Goal: Download file/media

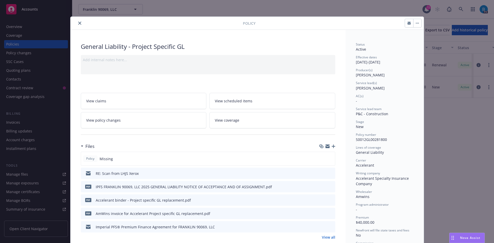
click at [78, 23] on icon "close" at bounding box center [79, 23] width 3 height 3
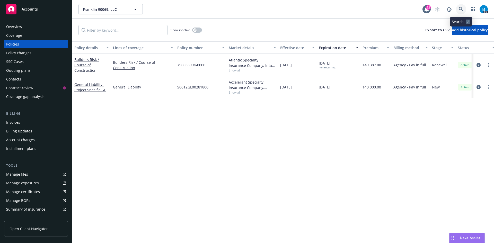
click at [462, 9] on icon at bounding box center [460, 9] width 5 height 5
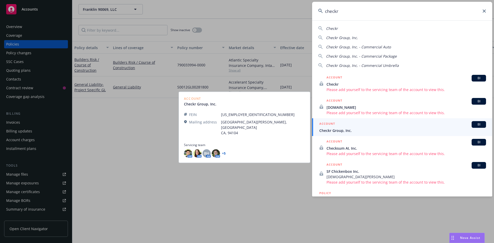
type input "checkr"
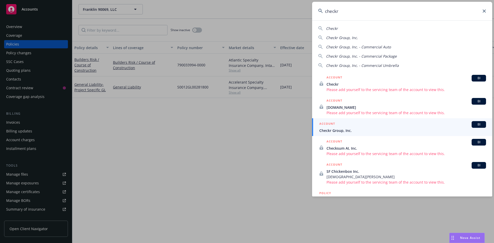
click at [343, 133] on span "Checkr Group, Inc." at bounding box center [402, 130] width 167 height 5
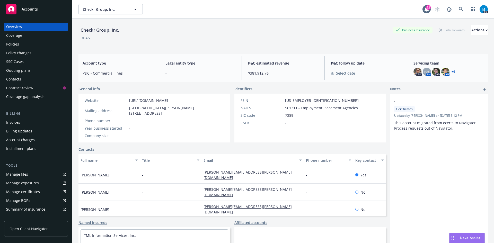
click at [14, 44] on div "Policies" at bounding box center [12, 44] width 13 height 8
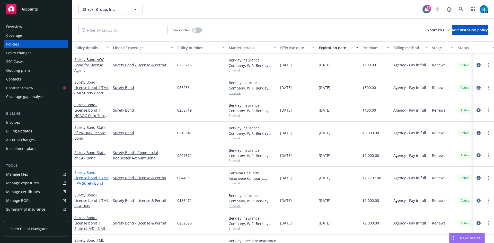
click at [85, 178] on span "- License bond | TML - PA Surety Bond" at bounding box center [91, 178] width 34 height 16
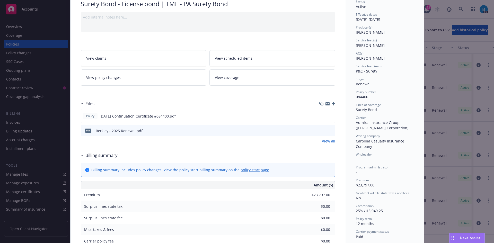
scroll to position [51, 0]
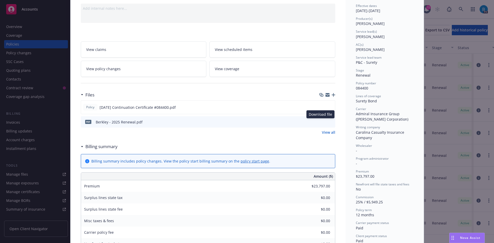
click at [320, 122] on icon "download file" at bounding box center [321, 121] width 3 height 3
